Goal: Transaction & Acquisition: Purchase product/service

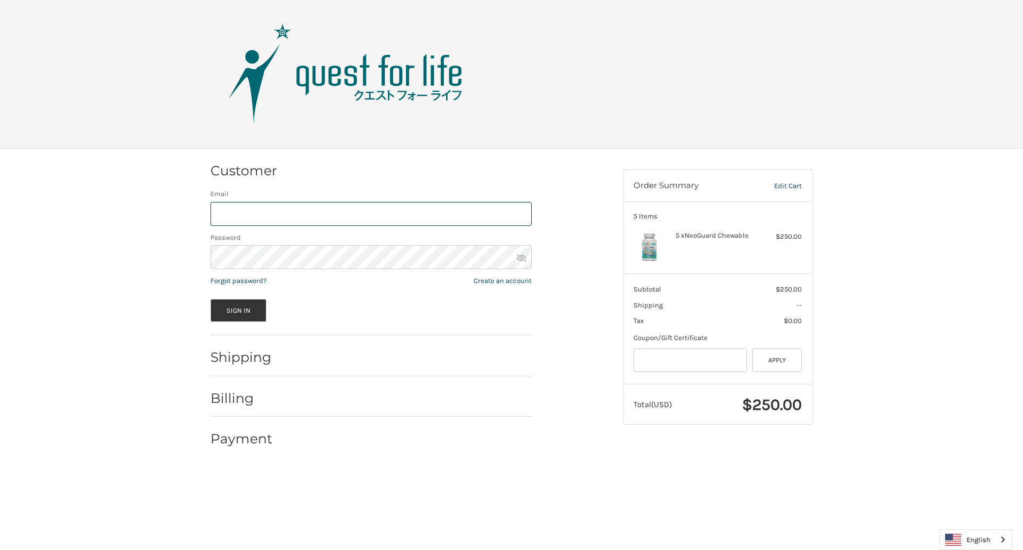
click at [371, 214] on input "Email" at bounding box center [370, 214] width 321 height 24
type input "**********"
click at [238, 310] on button "Sign In" at bounding box center [238, 310] width 56 height 23
